Goal: Information Seeking & Learning: Learn about a topic

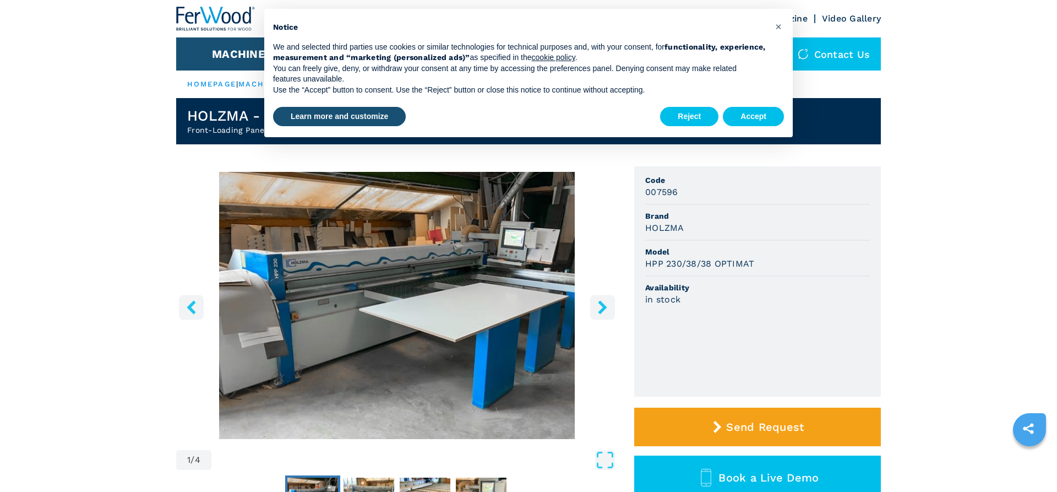
click at [600, 316] on button "right-button" at bounding box center [602, 307] width 25 height 25
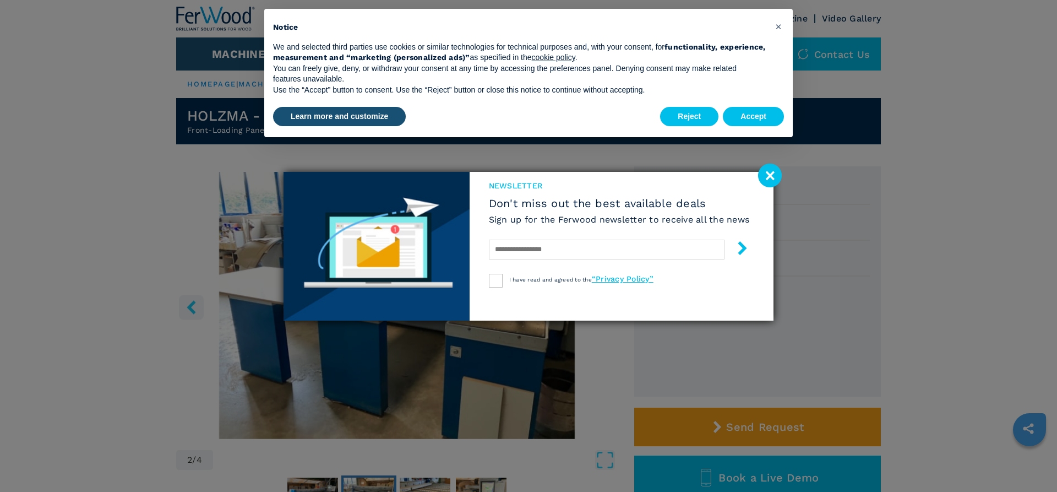
click at [768, 180] on image at bounding box center [770, 176] width 24 height 24
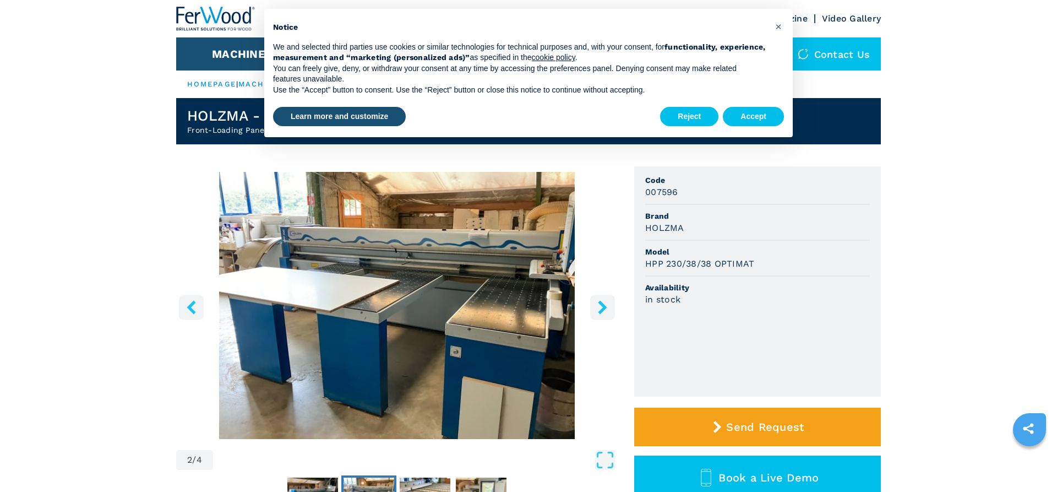
click at [605, 307] on icon "right-button" at bounding box center [602, 307] width 9 height 14
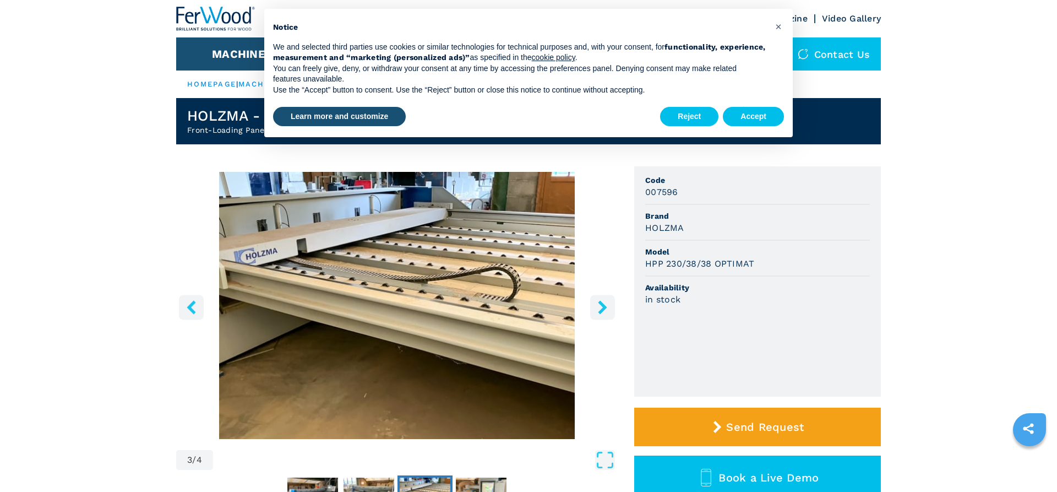
click at [605, 307] on icon "right-button" at bounding box center [602, 307] width 9 height 14
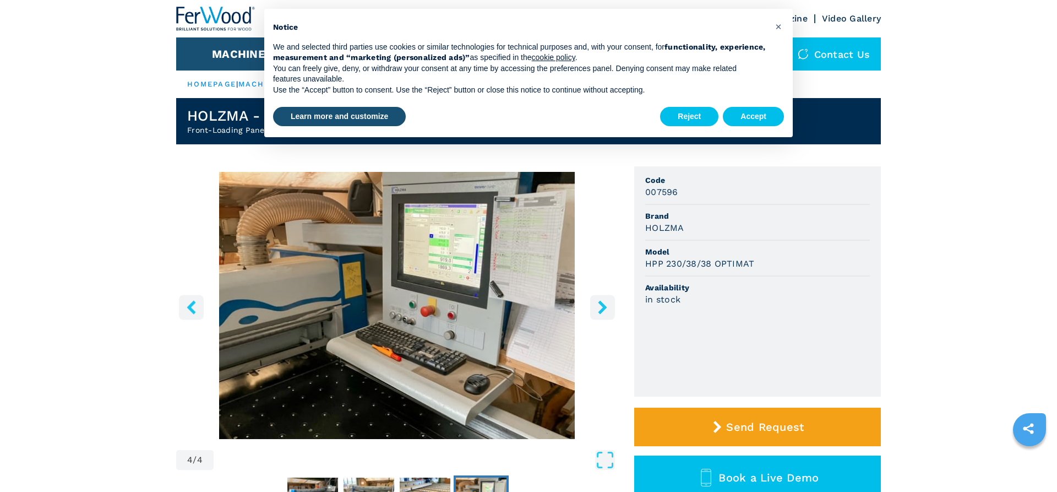
click at [605, 307] on icon "right-button" at bounding box center [602, 307] width 9 height 14
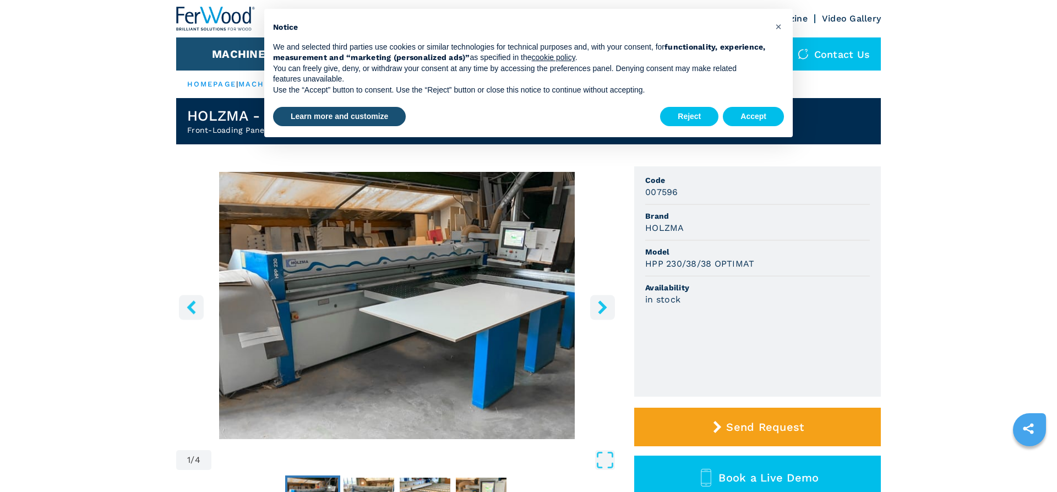
click at [605, 307] on icon "right-button" at bounding box center [602, 307] width 9 height 14
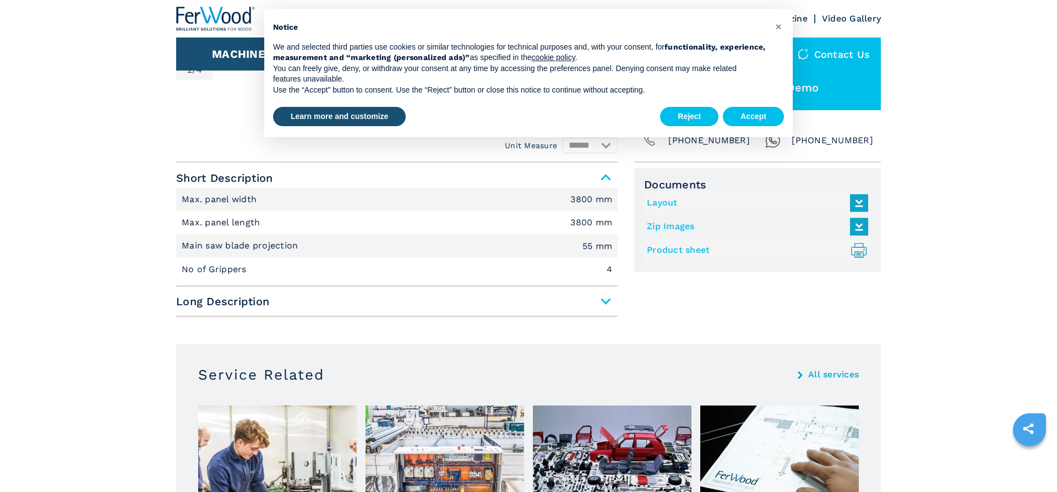
scroll to position [393, 0]
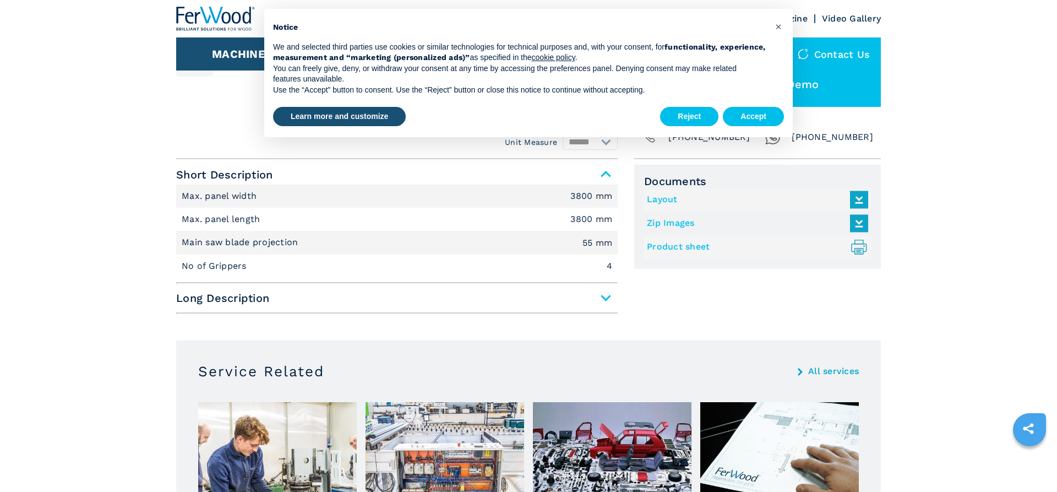
click at [604, 300] on span "Long Description" at bounding box center [397, 298] width 442 height 20
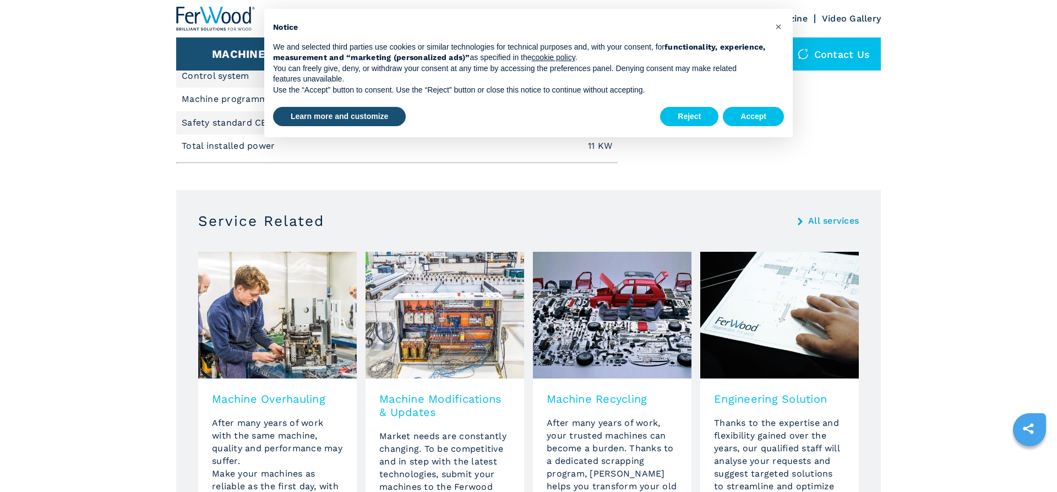
scroll to position [506, 0]
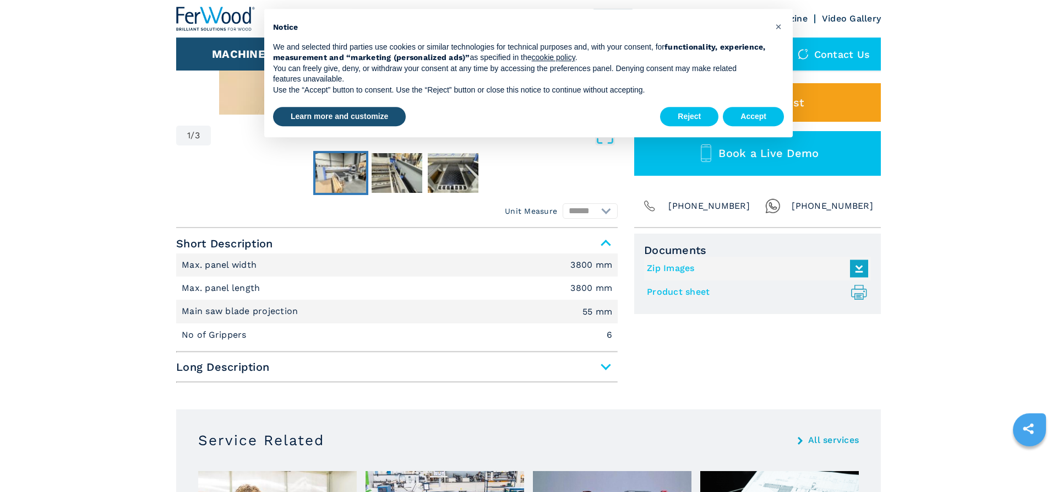
scroll to position [337, 0]
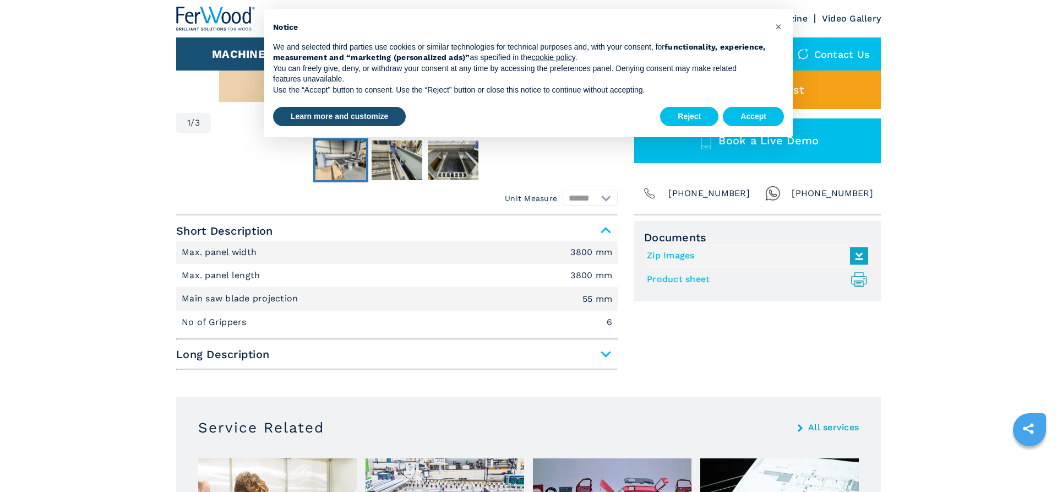
click at [608, 355] on span "Long Description" at bounding box center [397, 354] width 442 height 20
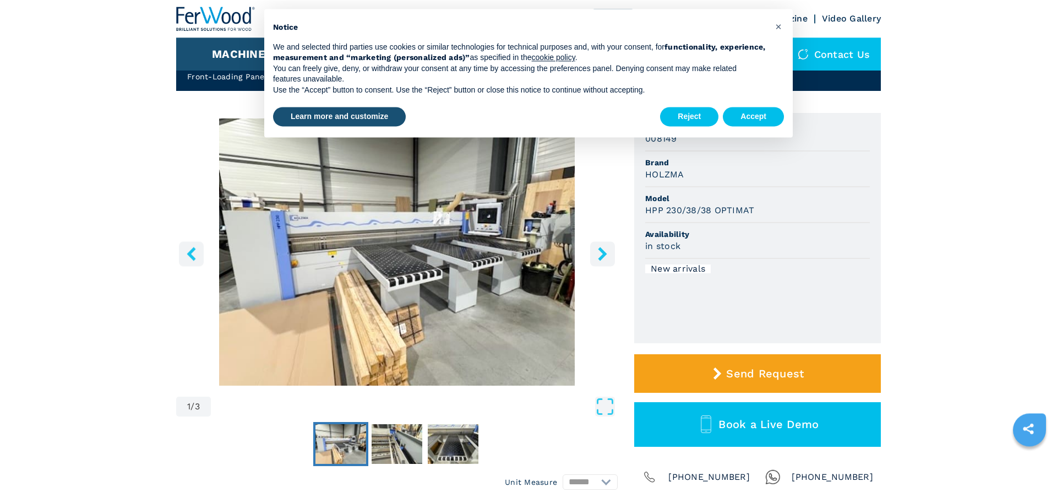
scroll to position [0, 0]
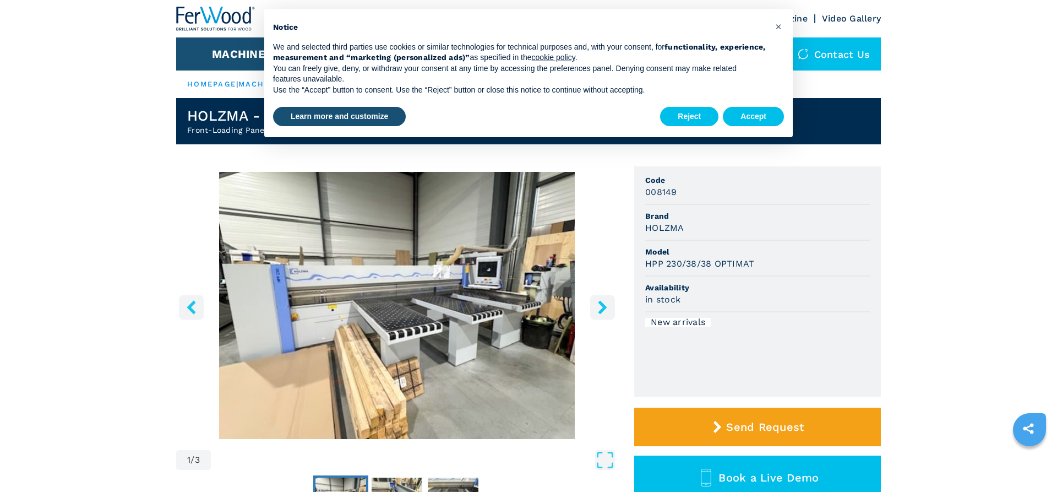
click at [604, 311] on icon "right-button" at bounding box center [603, 307] width 14 height 14
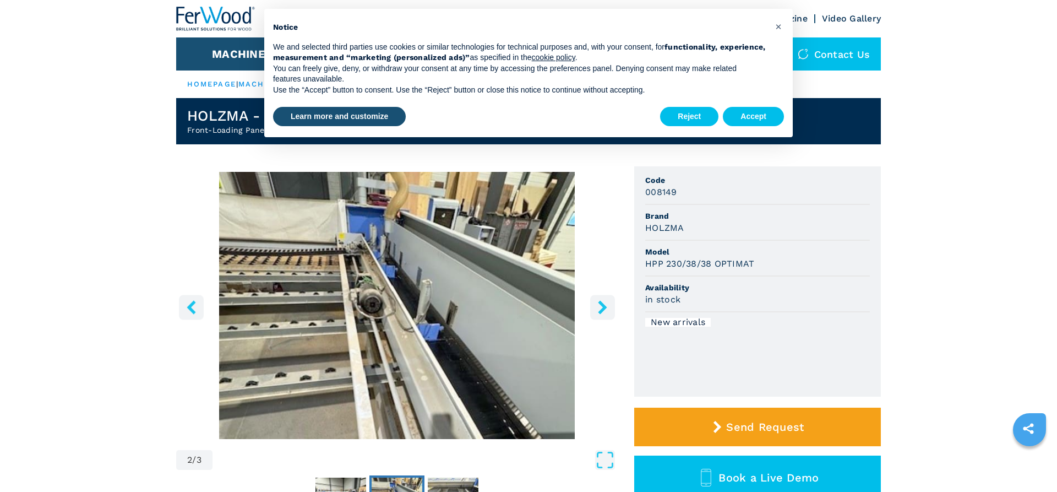
click at [604, 311] on icon "right-button" at bounding box center [603, 307] width 14 height 14
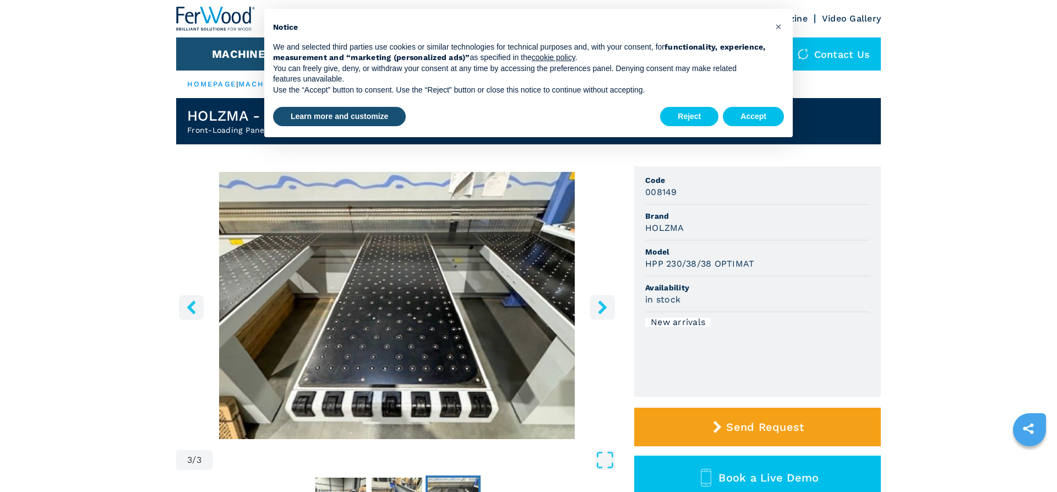
click at [604, 311] on icon "right-button" at bounding box center [603, 307] width 14 height 14
